Goal: Information Seeking & Learning: Find specific fact

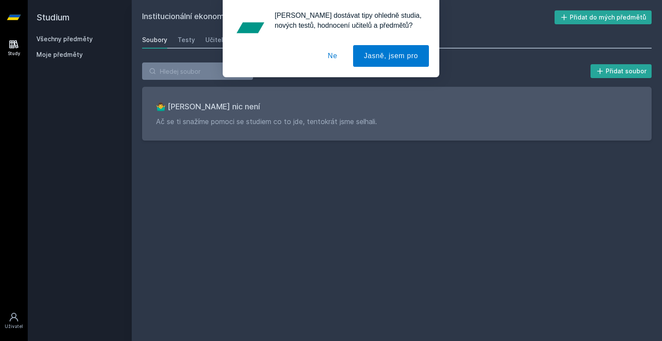
click at [337, 53] on button "Ne" at bounding box center [332, 56] width 31 height 22
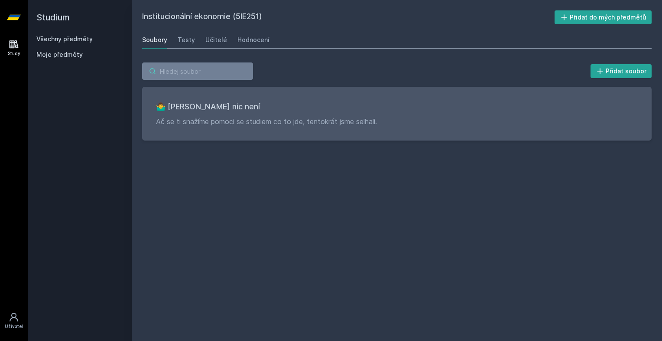
click at [213, 68] on input "search" at bounding box center [197, 70] width 111 height 17
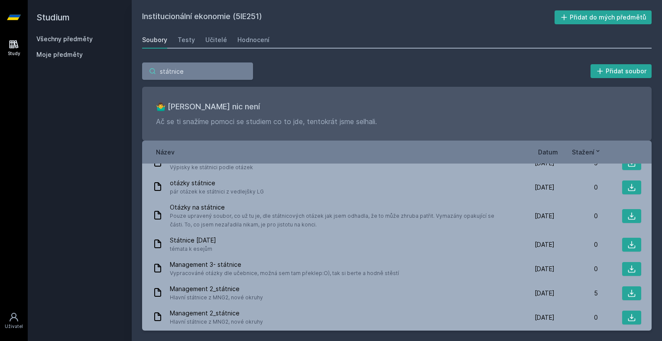
scroll to position [89, 0]
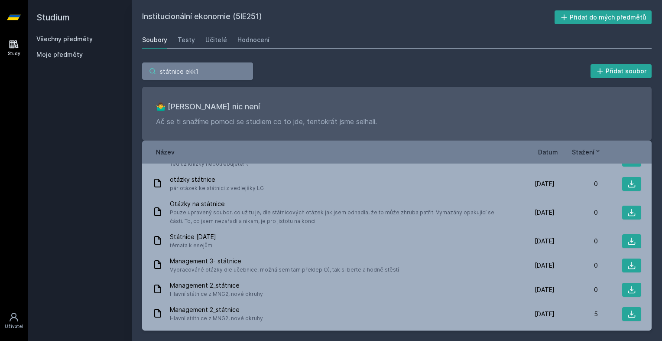
drag, startPoint x: 183, startPoint y: 71, endPoint x: 132, endPoint y: 68, distance: 51.2
click at [132, 68] on div "státnice ekk1 Přidat soubor 🤷‍♂️ Tady bohužel nic není Ač se ti snažíme pomoci …" at bounding box center [397, 196] width 530 height 289
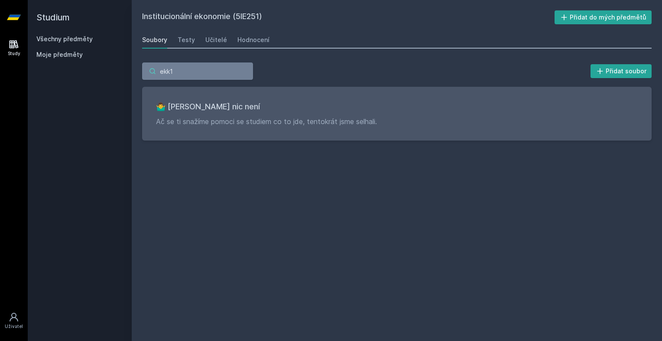
click at [160, 68] on input "ekk1" at bounding box center [197, 70] width 111 height 17
click at [163, 72] on input "ekk1" at bounding box center [197, 70] width 111 height 17
drag, startPoint x: 170, startPoint y: 72, endPoint x: 182, endPoint y: 70, distance: 12.3
click at [182, 70] on input "ekk1" at bounding box center [197, 70] width 111 height 17
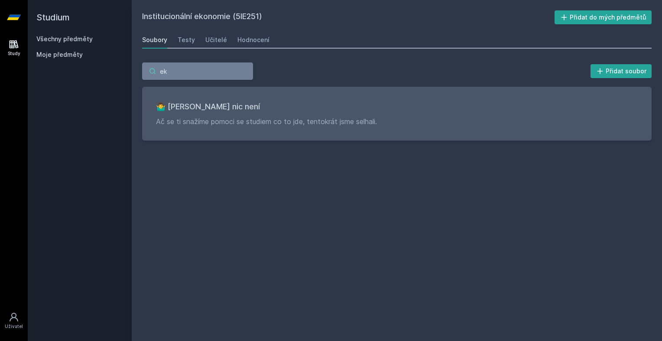
type input "e"
paste input "státnice"
type input "státnice"
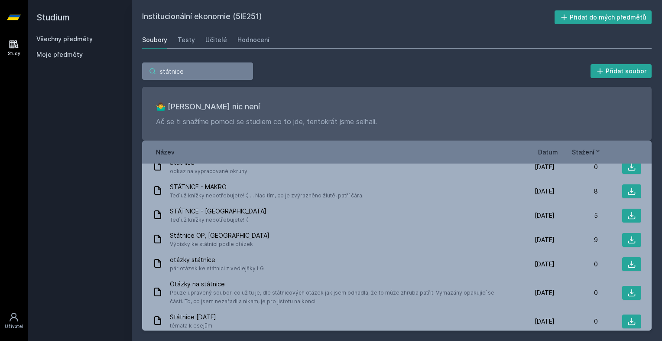
scroll to position [0, 0]
